Goal: Check status: Check status

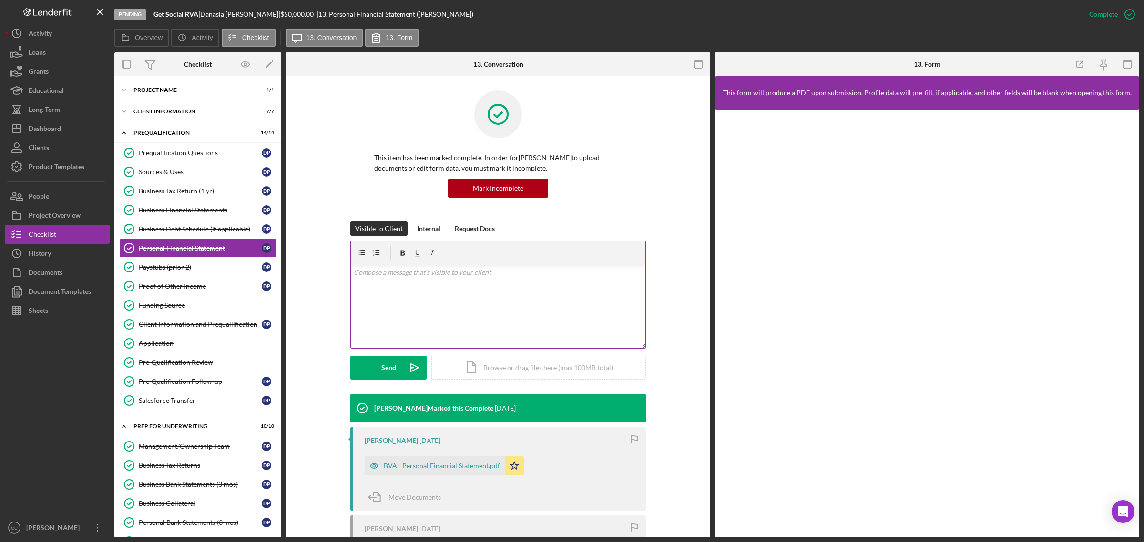
scroll to position [97, 0]
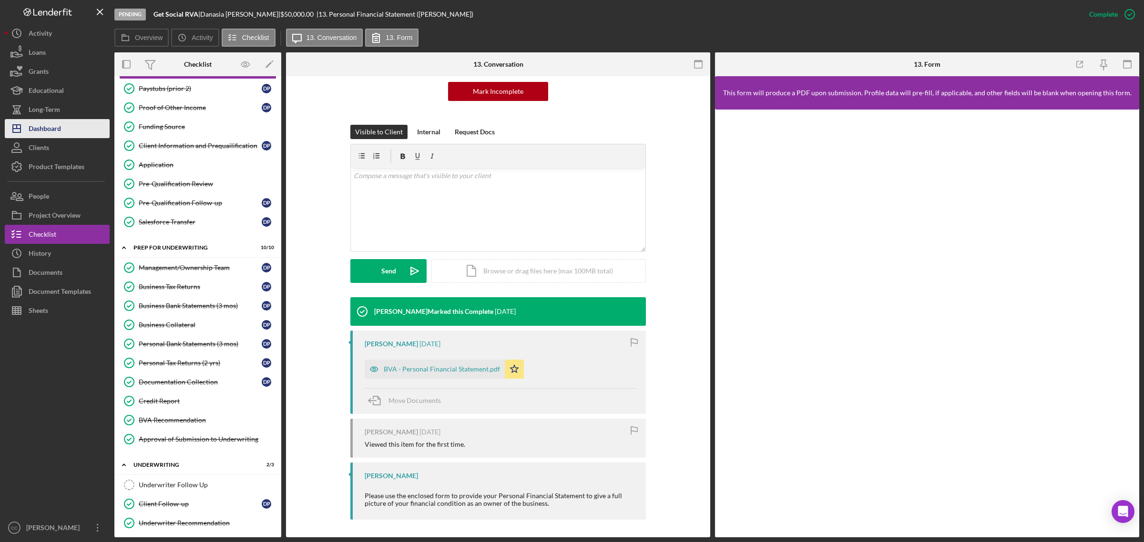
click at [55, 124] on div "Dashboard" at bounding box center [45, 129] width 32 height 21
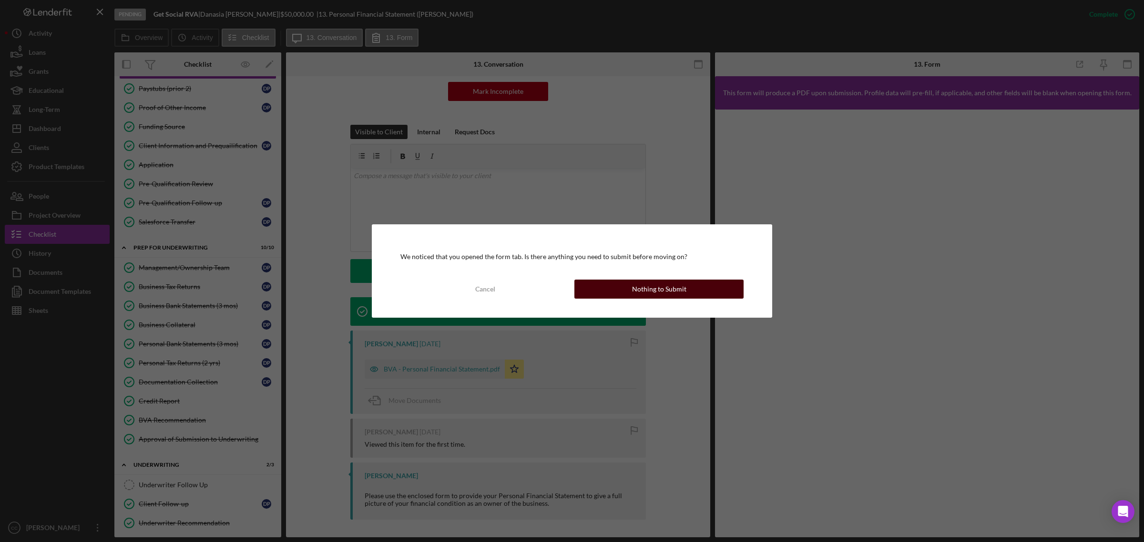
click at [620, 293] on button "Nothing to Submit" at bounding box center [658, 289] width 169 height 19
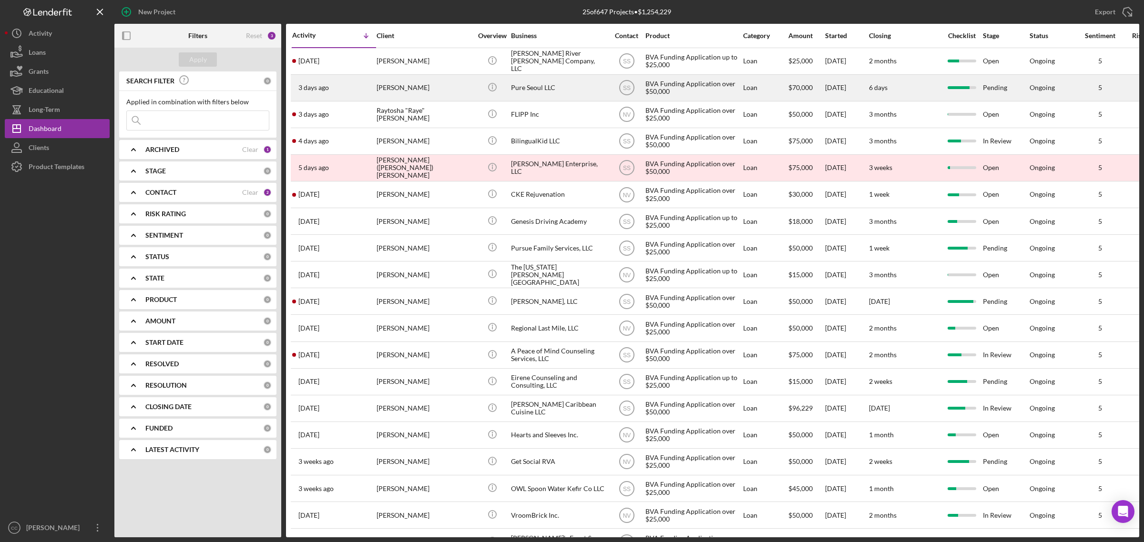
click at [534, 91] on div "Pure Seoul LLC" at bounding box center [558, 87] width 95 height 25
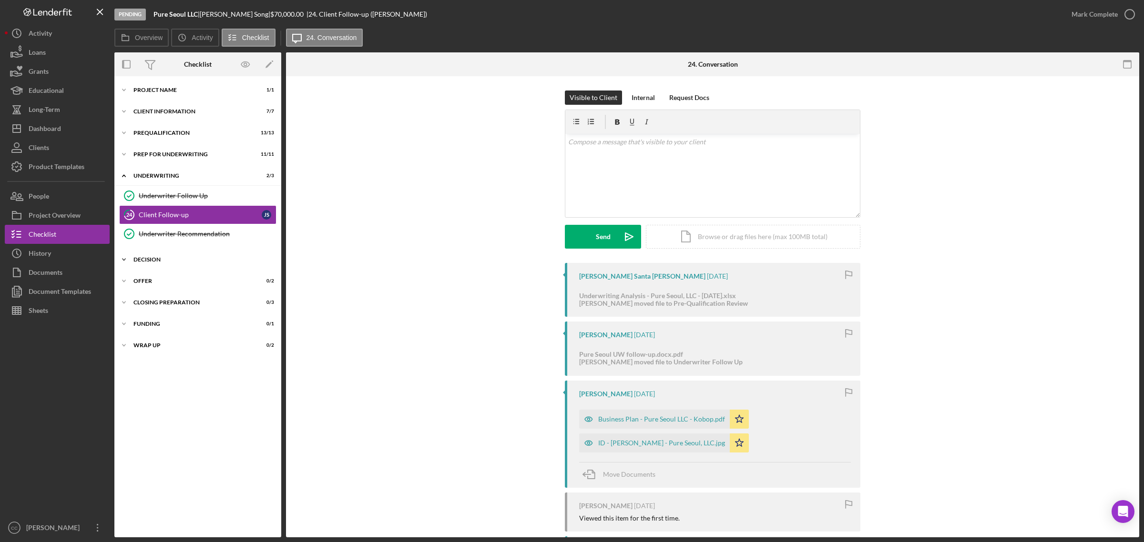
click at [149, 254] on div "Icon/Expander Decision 1 / 2" at bounding box center [197, 259] width 167 height 19
click at [156, 274] on link "Determination Determination" at bounding box center [197, 279] width 157 height 19
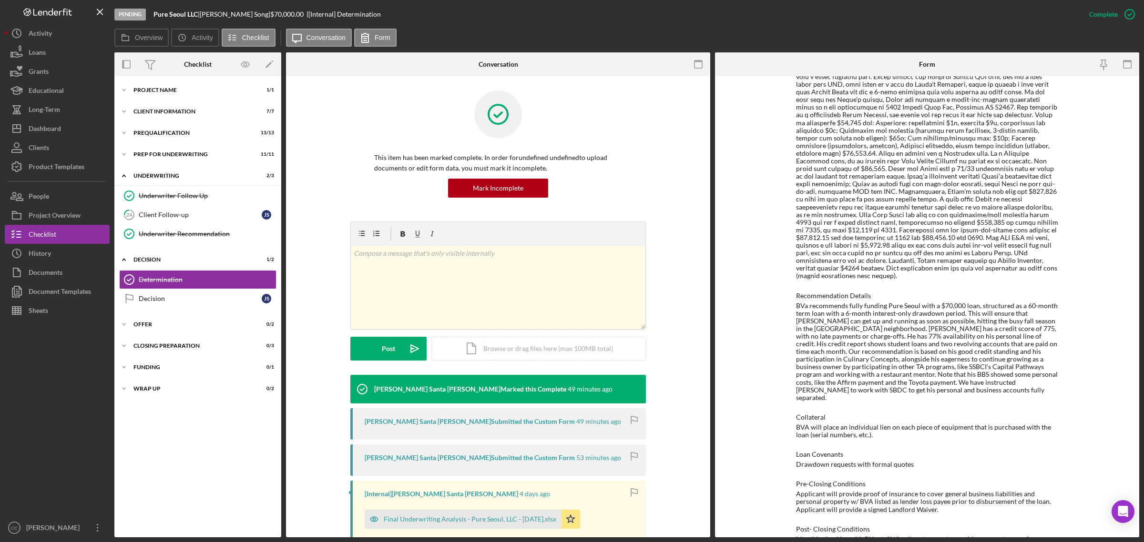
scroll to position [466, 0]
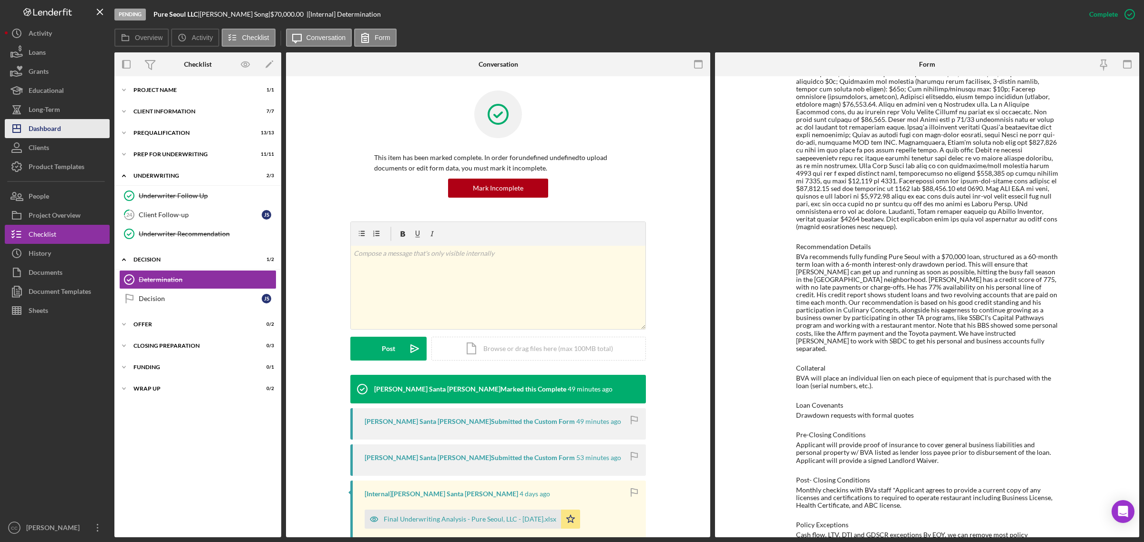
click at [52, 124] on div "Dashboard" at bounding box center [45, 129] width 32 height 21
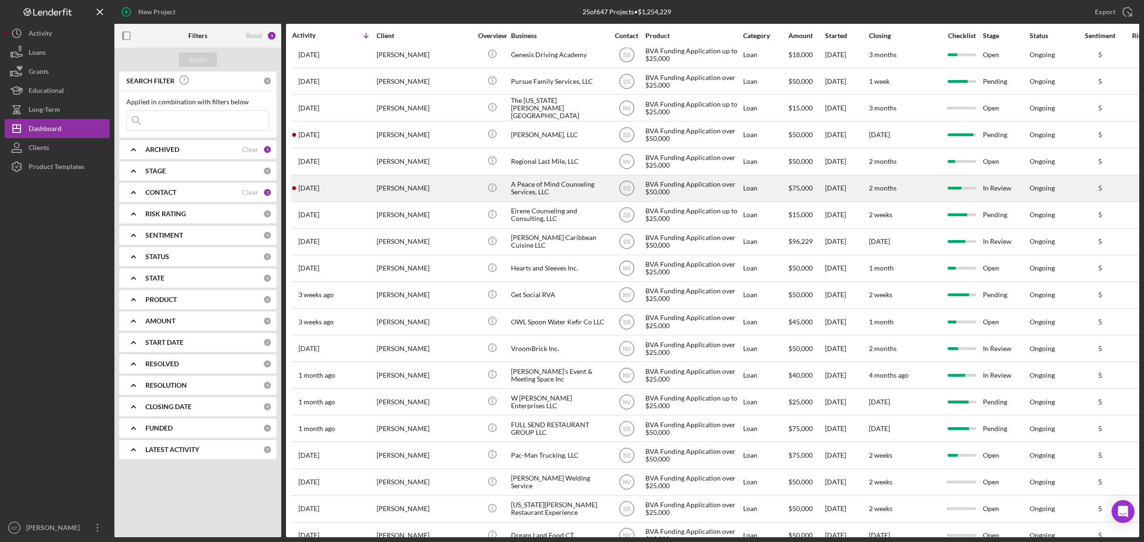
scroll to position [179, 0]
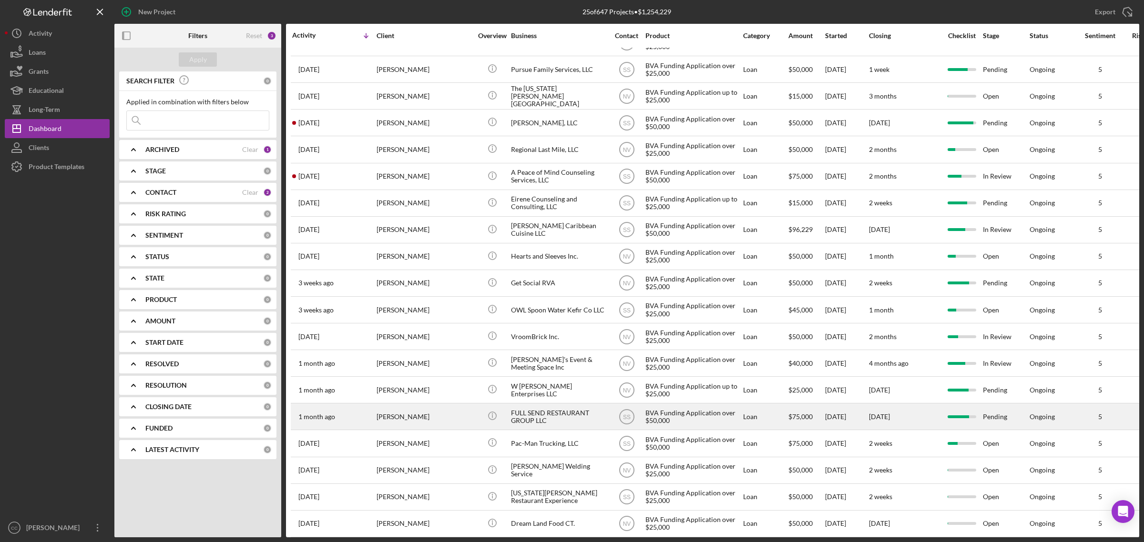
click at [540, 418] on div "FULL SEND RESTAURANT GROUP LLC" at bounding box center [558, 416] width 95 height 25
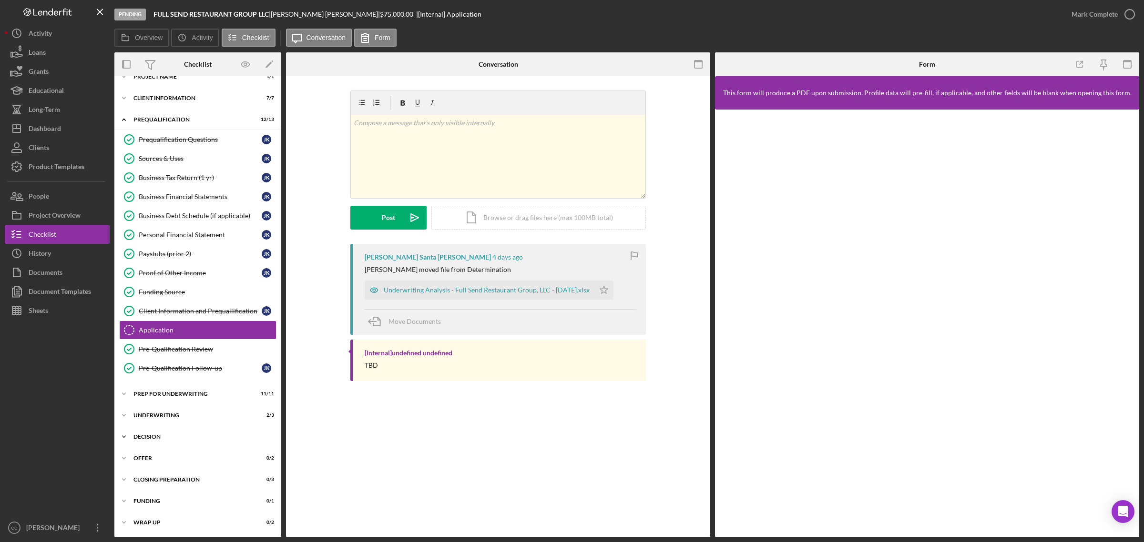
scroll to position [16, 0]
click at [151, 434] on div "Decision" at bounding box center [201, 437] width 136 height 6
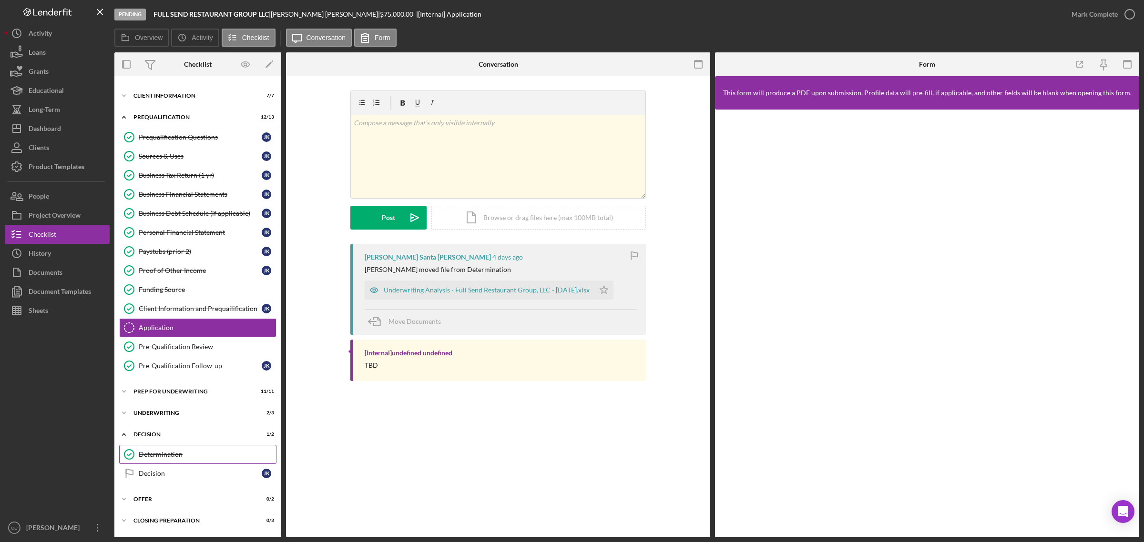
click at [159, 456] on div "Determination" at bounding box center [207, 455] width 137 height 8
